Goal: Task Accomplishment & Management: Manage account settings

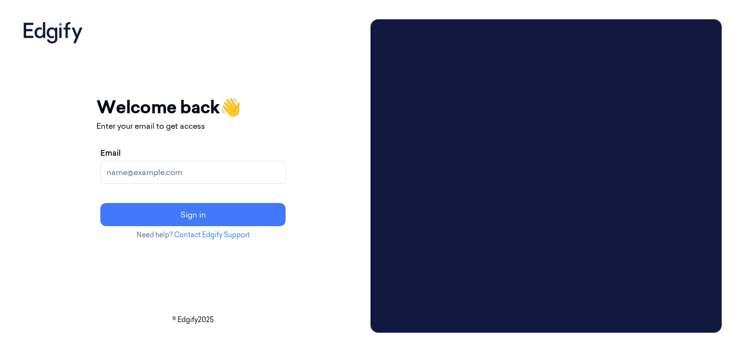
click at [286, 179] on input "Email" at bounding box center [192, 172] width 185 height 23
type input "[PERSON_NAME][EMAIL_ADDRESS]"
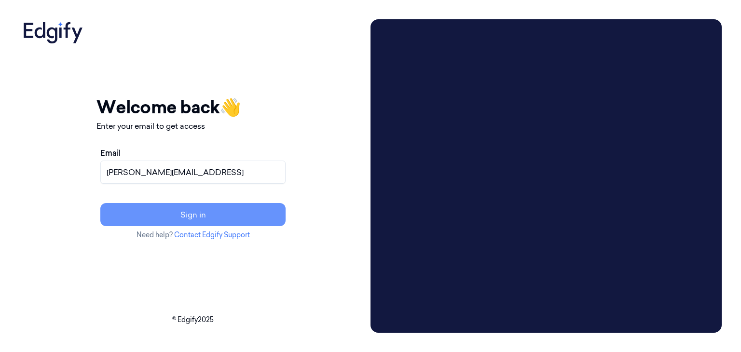
click at [230, 216] on button "Sign in" at bounding box center [192, 214] width 185 height 23
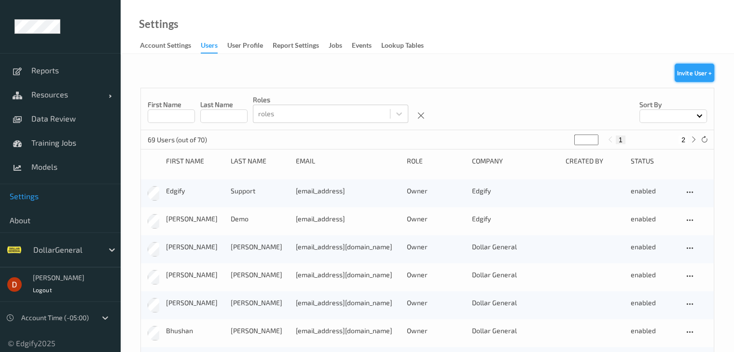
click at [704, 77] on button "Invite User +" at bounding box center [694, 73] width 40 height 18
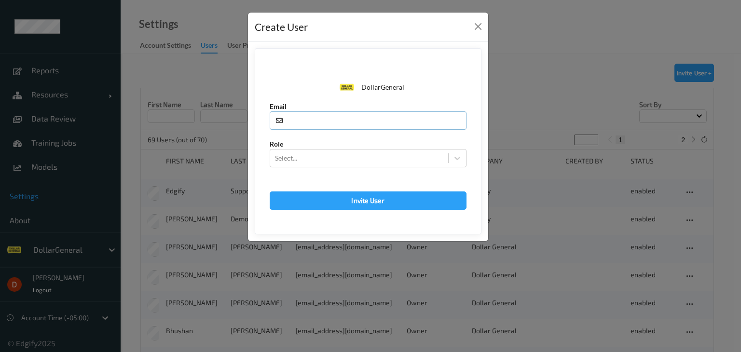
click at [315, 122] on input "text" at bounding box center [368, 120] width 197 height 18
type input "d"
type input "f"
type input "ofirm@edgify.ai"
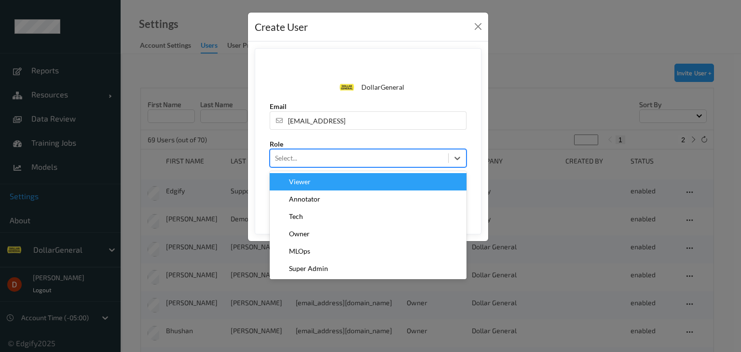
click at [315, 152] on div at bounding box center [359, 158] width 168 height 12
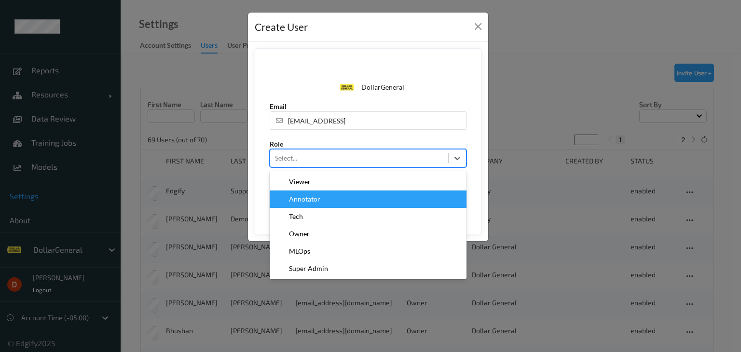
click at [314, 200] on span "Annotator" at bounding box center [304, 199] width 31 height 10
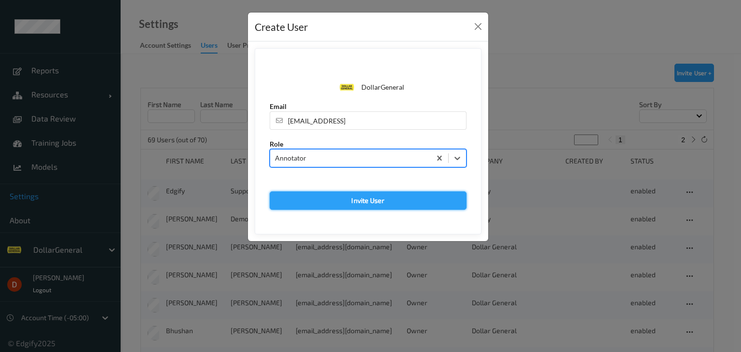
click at [332, 194] on button "Invite User" at bounding box center [368, 200] width 197 height 18
